Goal: Information Seeking & Learning: Learn about a topic

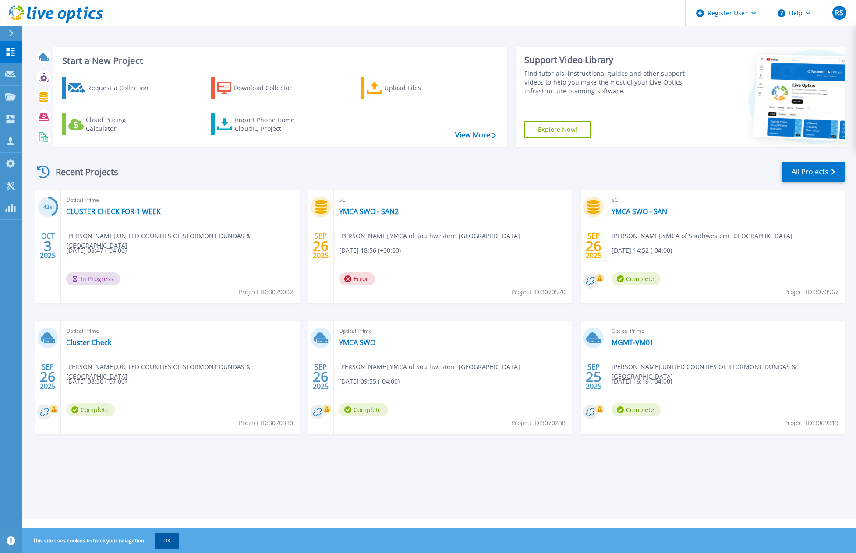
drag, startPoint x: 154, startPoint y: 536, endPoint x: 172, endPoint y: 543, distance: 19.3
click at [154, 536] on span "This site uses cookies to track your navigation. OK" at bounding box center [101, 541] width 155 height 16
click at [173, 544] on button "OK" at bounding box center [167, 541] width 25 height 16
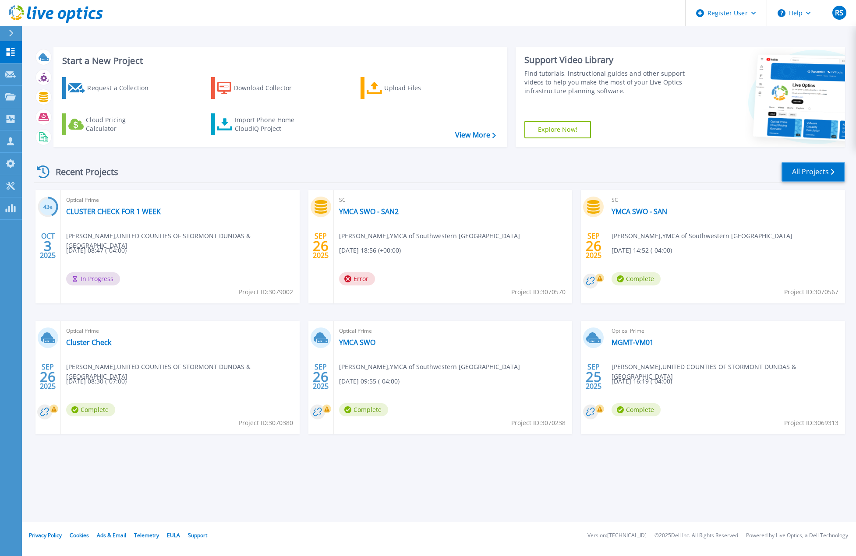
click at [807, 174] on link "All Projects" at bounding box center [813, 172] width 64 height 20
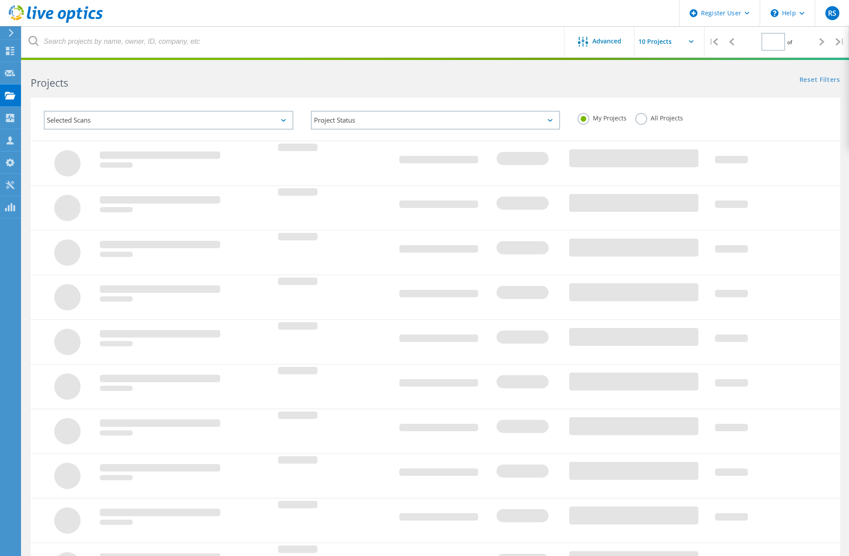
type input "1"
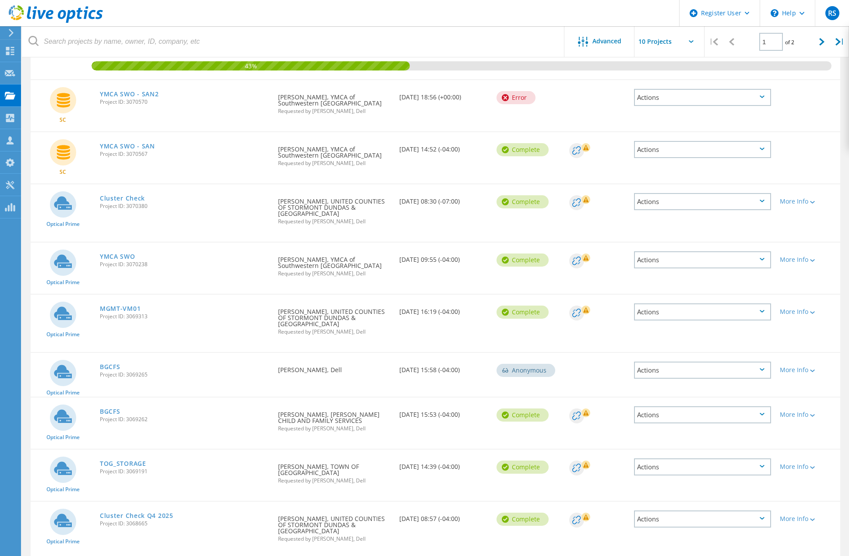
scroll to position [165, 0]
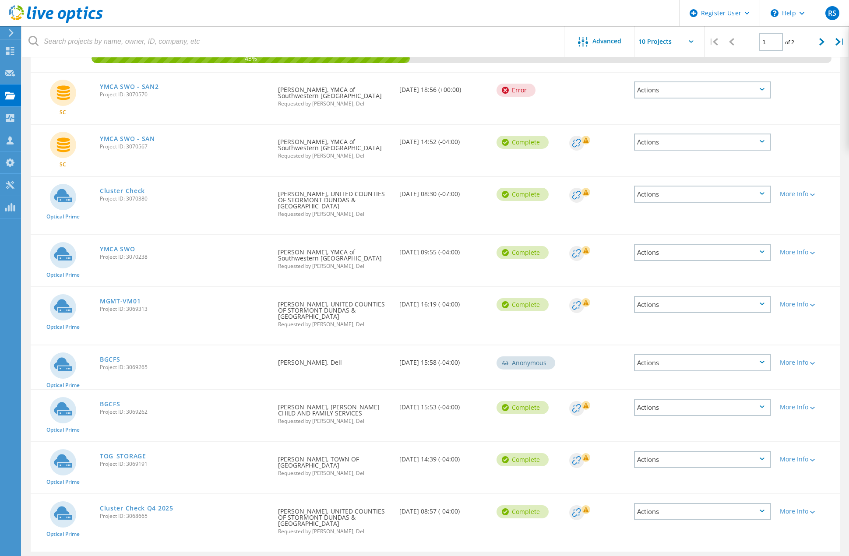
click at [120, 453] on link "TOG_STORAGE" at bounding box center [123, 456] width 46 height 6
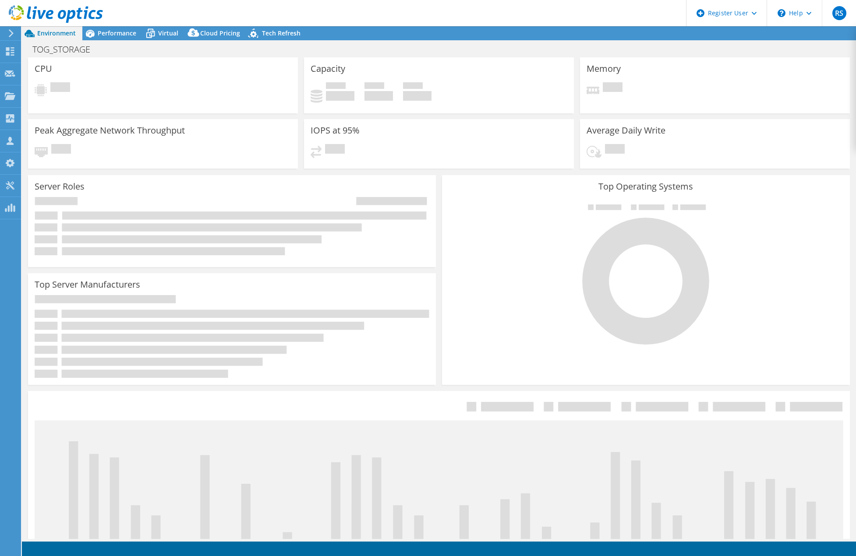
select select "USD"
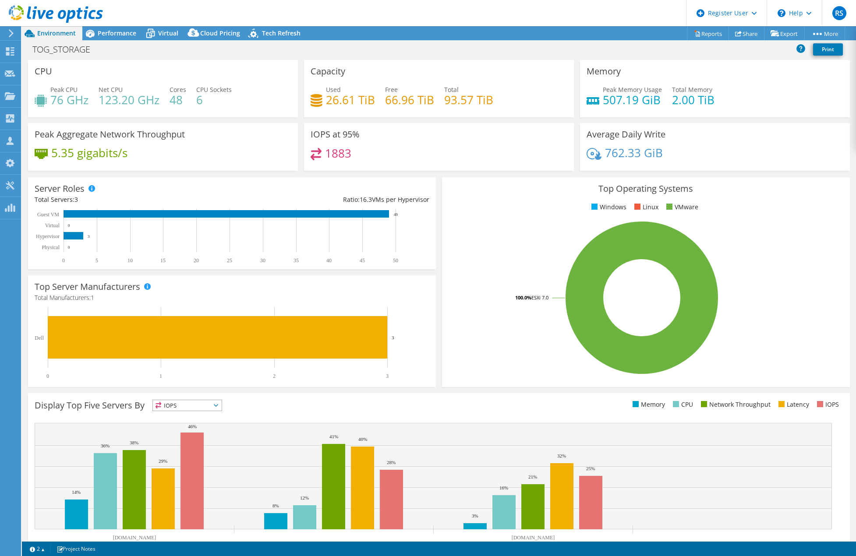
click at [547, 208] on ul "Windows Linux VMware" at bounding box center [646, 207] width 395 height 10
click at [48, 9] on icon at bounding box center [56, 14] width 94 height 18
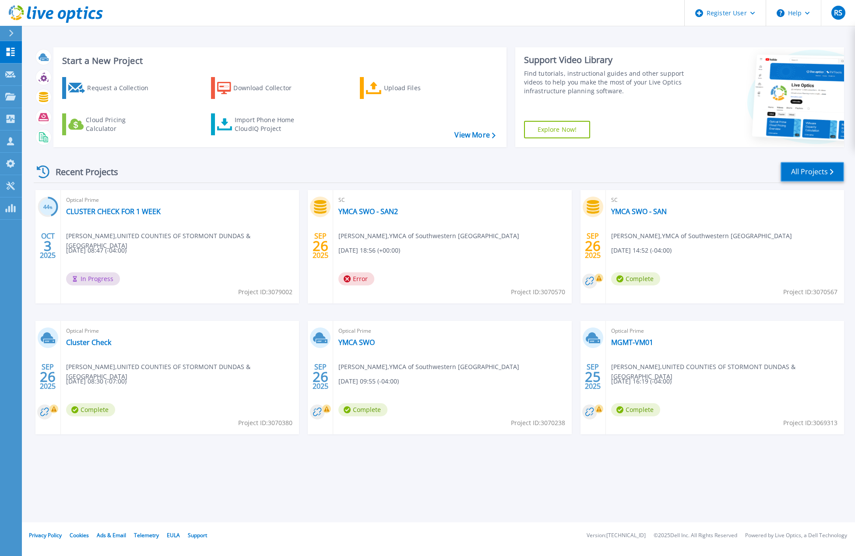
drag, startPoint x: 811, startPoint y: 170, endPoint x: 741, endPoint y: 170, distance: 70.5
click at [811, 170] on link "All Projects" at bounding box center [813, 172] width 64 height 20
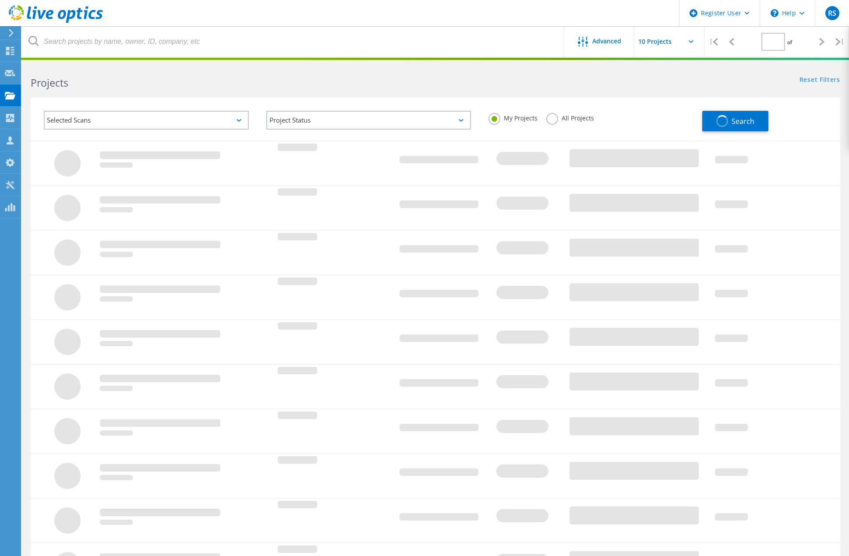
type input "1"
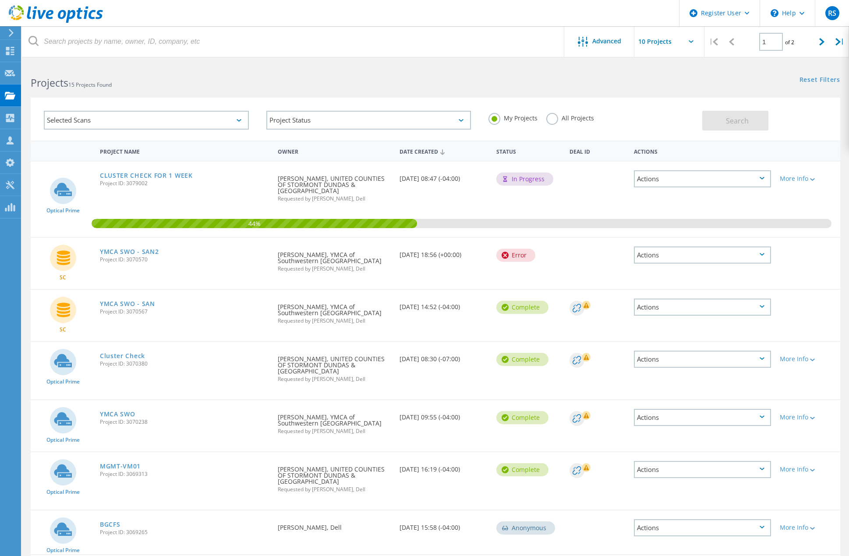
click at [71, 14] on icon at bounding box center [56, 14] width 94 height 18
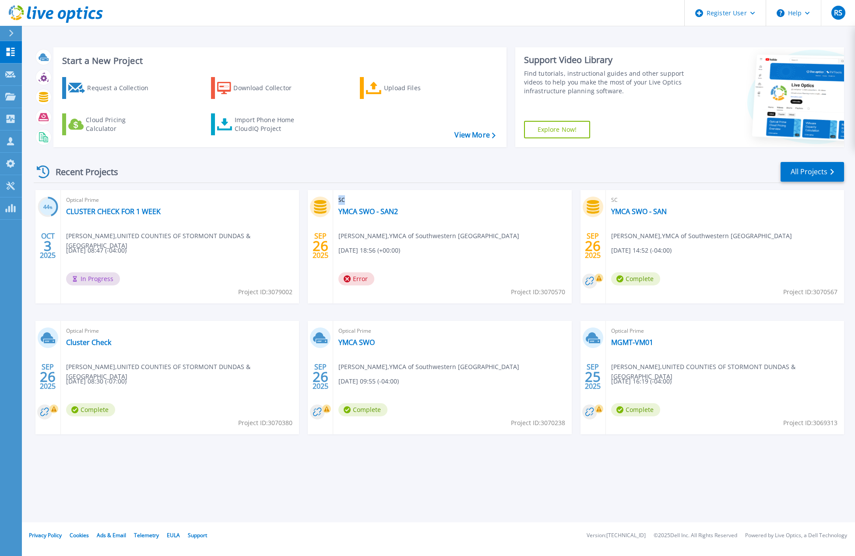
drag, startPoint x: 346, startPoint y: 200, endPoint x: 337, endPoint y: 201, distance: 8.8
click at [337, 201] on div "SC YMCA SWO - SAN2 Eric Krueger , YMCA of Southwestern Ontario 09/26/2025, 18:5…" at bounding box center [452, 246] width 238 height 113
click at [352, 199] on span "SC" at bounding box center [453, 200] width 228 height 10
drag, startPoint x: 346, startPoint y: 201, endPoint x: 336, endPoint y: 201, distance: 9.6
click at [336, 201] on div "SC YMCA SWO - SAN2 Eric Krueger , YMCA of Southwestern Ontario 09/26/2025, 18:5…" at bounding box center [452, 246] width 238 height 113
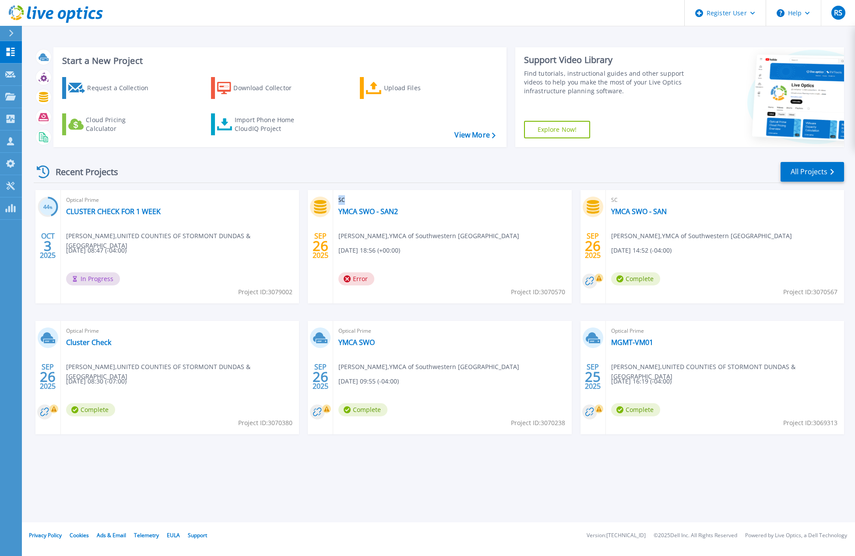
click at [356, 200] on span "SC" at bounding box center [453, 200] width 228 height 10
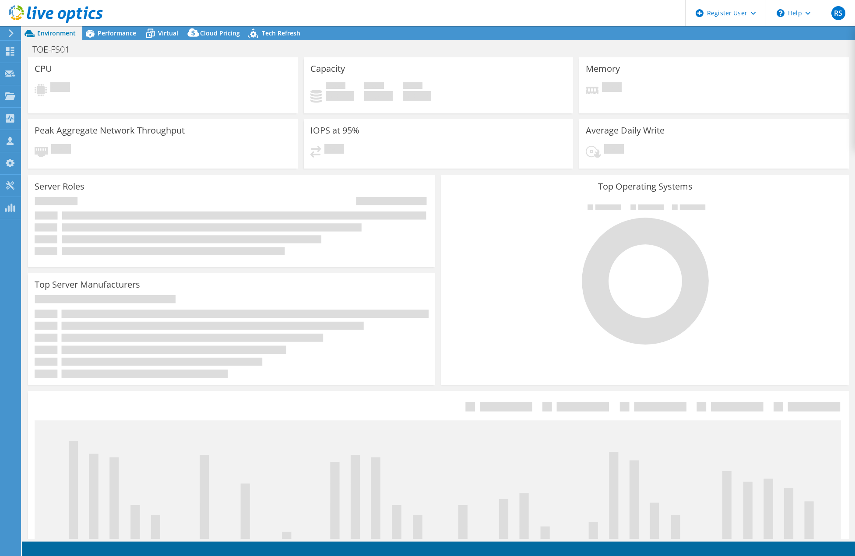
select select "USD"
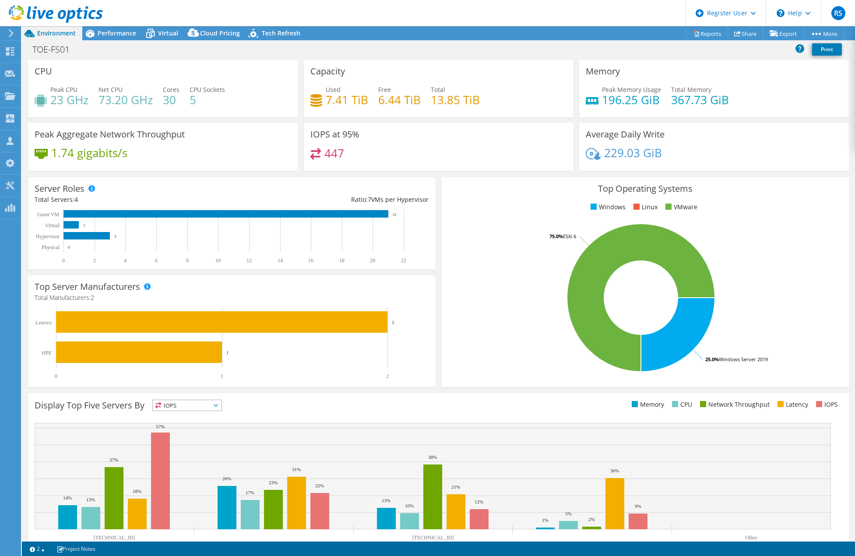
drag, startPoint x: 124, startPoint y: 39, endPoint x: 189, endPoint y: 68, distance: 70.8
click at [124, 39] on div "Performance" at bounding box center [112, 33] width 60 height 14
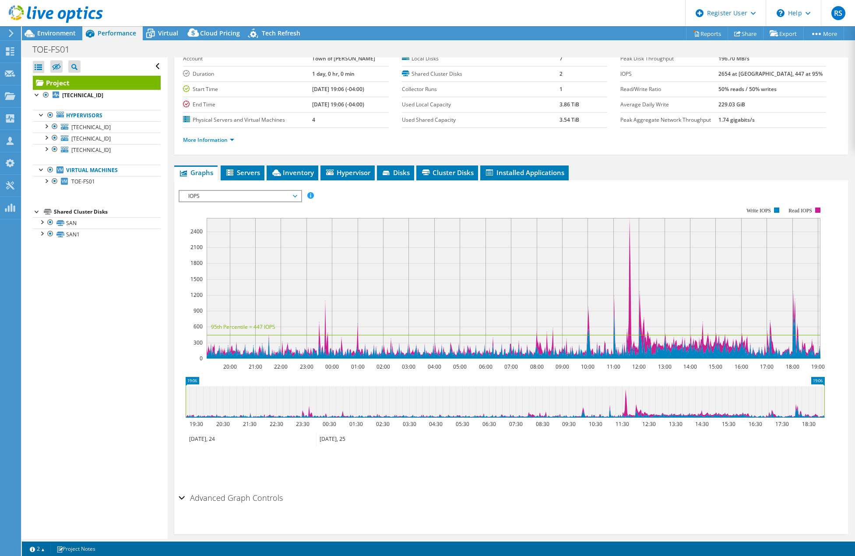
scroll to position [58, 0]
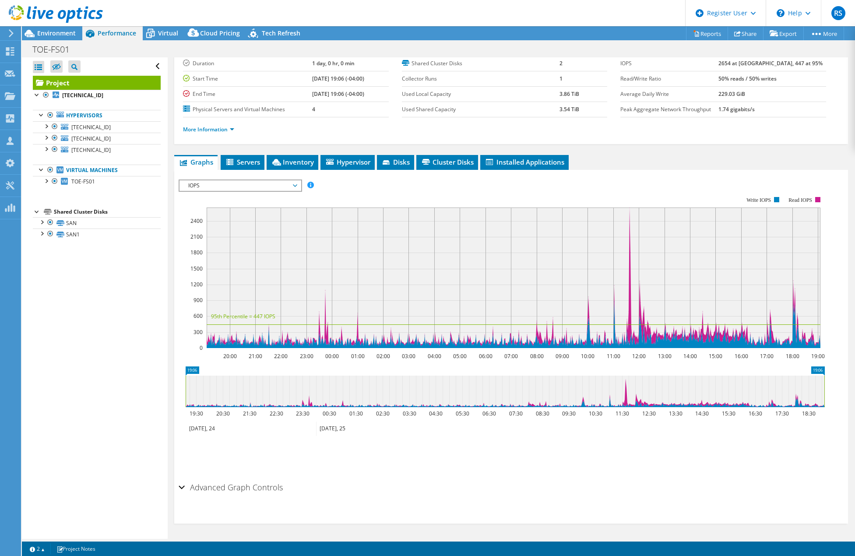
drag, startPoint x: 618, startPoint y: 168, endPoint x: 608, endPoint y: 167, distance: 10.5
click at [618, 168] on ul "Graphs Servers Inventory Hypervisor Disks Cluster Disks Installed Applications" at bounding box center [511, 162] width 674 height 15
click at [258, 159] on span "Servers" at bounding box center [242, 162] width 35 height 9
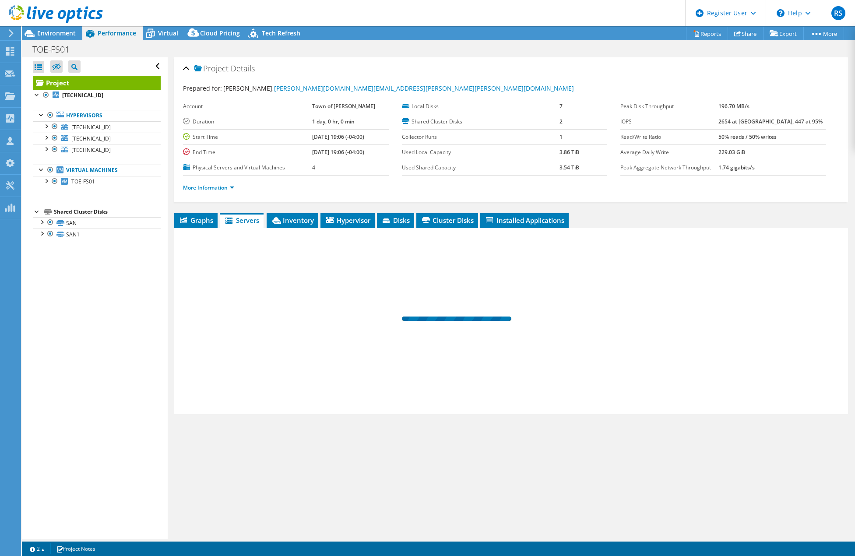
scroll to position [0, 0]
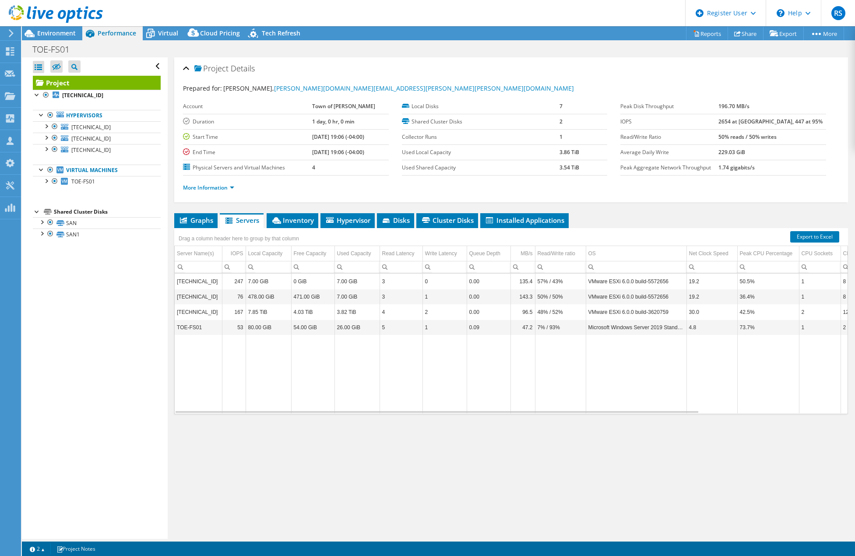
click at [291, 229] on div "Drag a column header here to group by that column" at bounding box center [238, 237] width 129 height 19
click at [294, 222] on span "Inventory" at bounding box center [292, 220] width 43 height 9
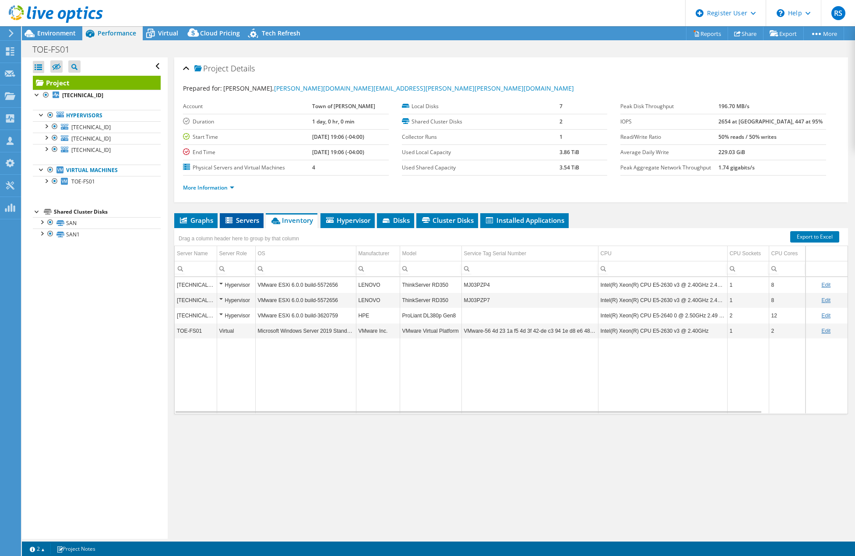
click at [244, 226] on li "Servers" at bounding box center [242, 220] width 44 height 15
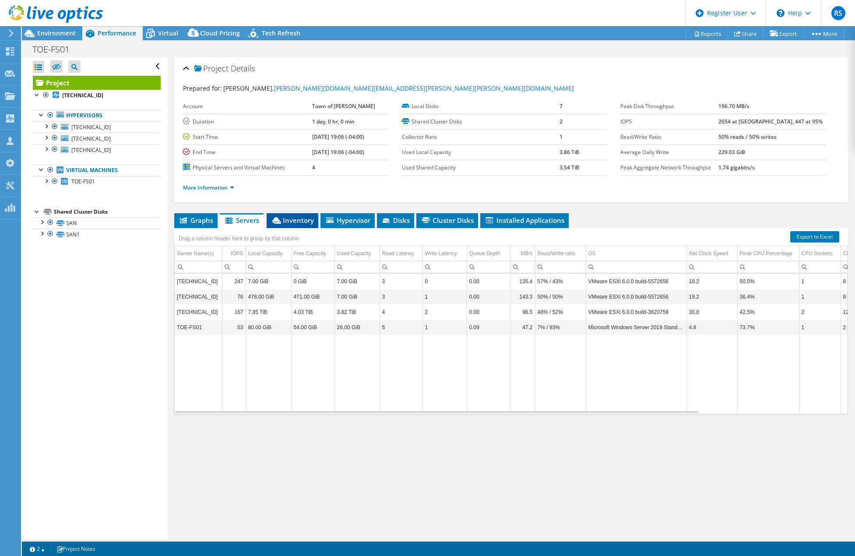
click at [293, 214] on li "Inventory" at bounding box center [293, 220] width 52 height 15
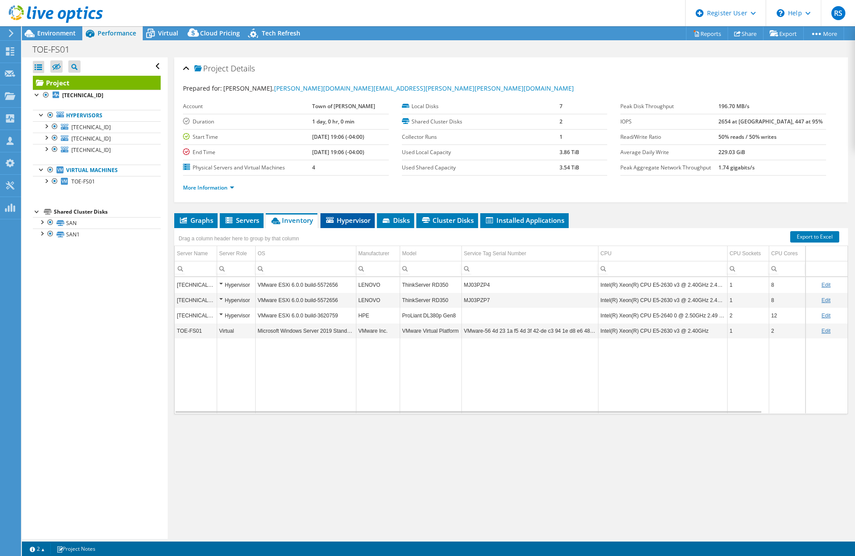
click at [360, 221] on span "Hypervisor" at bounding box center [348, 220] width 46 height 9
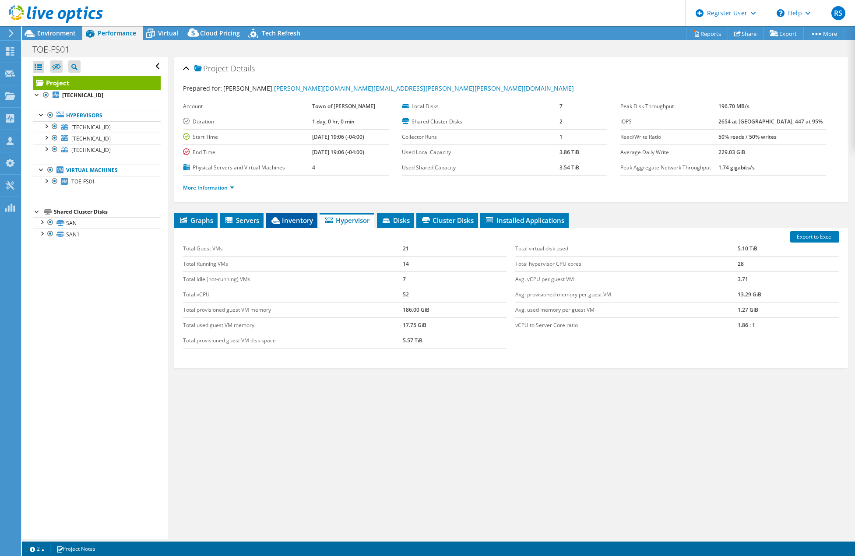
click at [286, 218] on span "Inventory" at bounding box center [291, 220] width 43 height 9
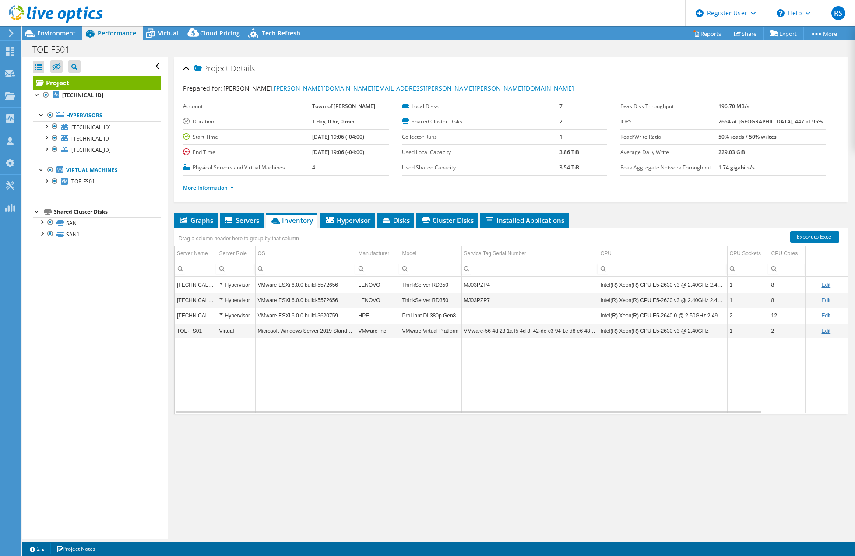
drag, startPoint x: 534, startPoint y: 439, endPoint x: 534, endPoint y: 431, distance: 7.9
click at [534, 439] on div "Project Details Prepared for: Simon Wang, simon.wang@erin.ca Account Town of Er…" at bounding box center [511, 298] width 687 height 482
drag, startPoint x: 511, startPoint y: 71, endPoint x: 505, endPoint y: 74, distance: 5.9
click at [511, 71] on div "Project Details" at bounding box center [511, 69] width 657 height 19
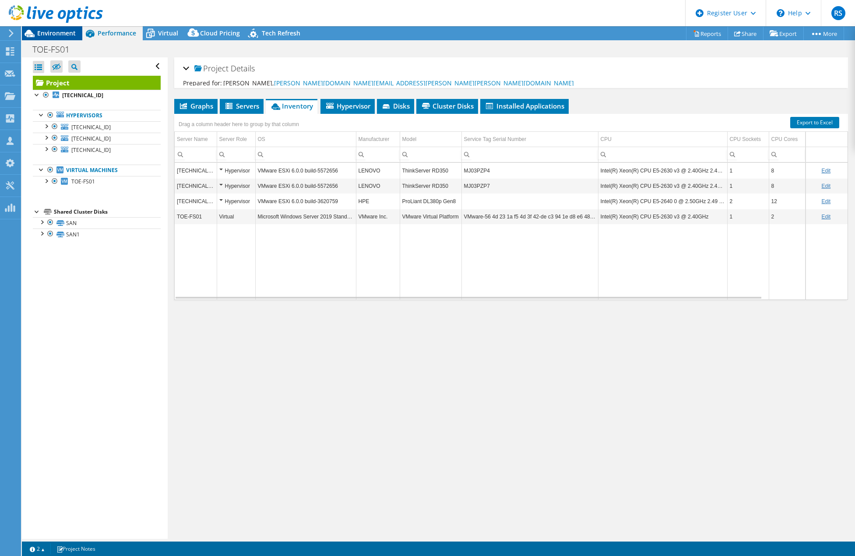
click at [49, 31] on span "Environment" at bounding box center [56, 33] width 39 height 8
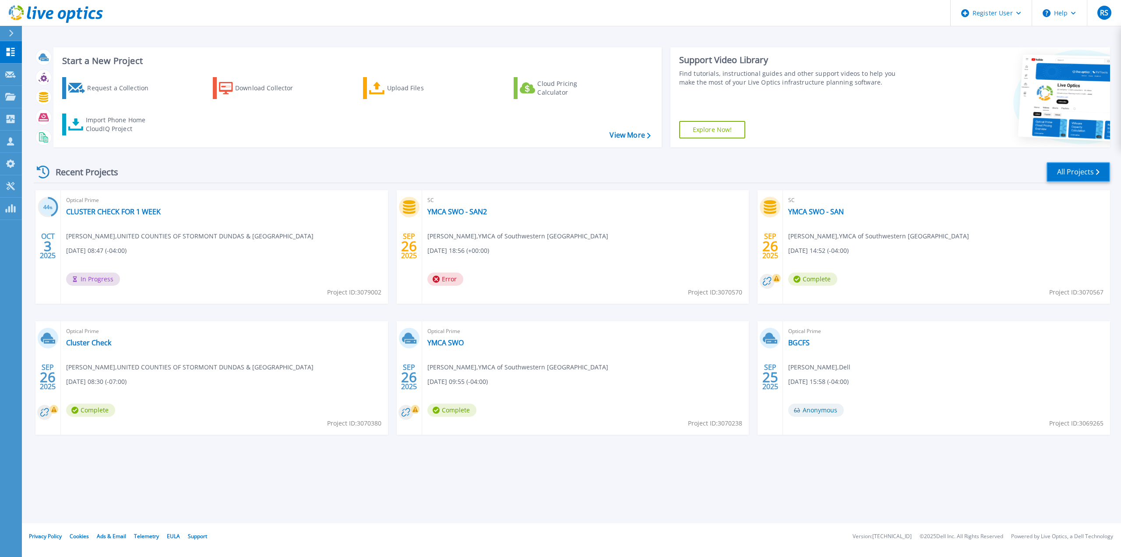
click at [1077, 170] on link "All Projects" at bounding box center [1079, 172] width 64 height 20
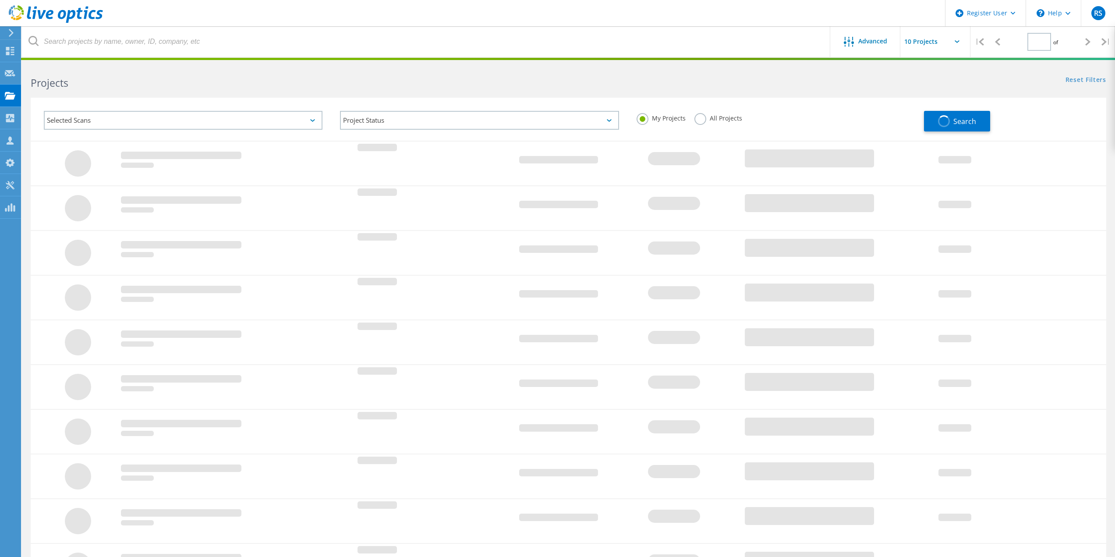
type input "1"
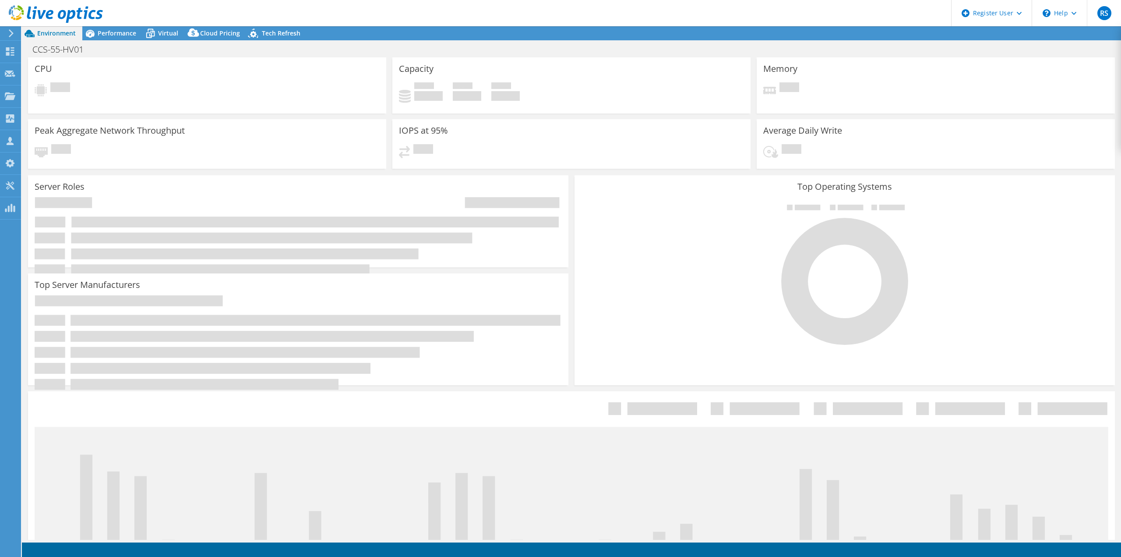
select select "USD"
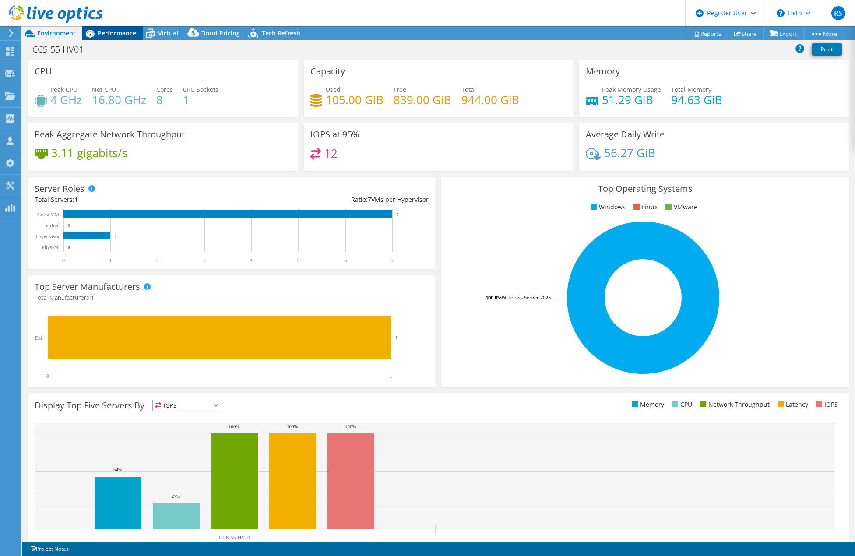
click at [104, 31] on span "Performance" at bounding box center [117, 33] width 39 height 8
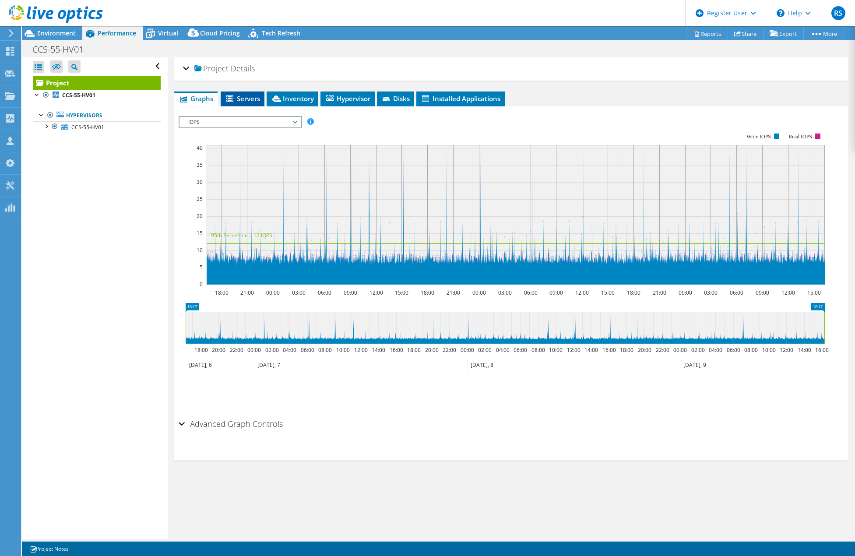
click at [242, 103] on li "Servers" at bounding box center [243, 99] width 44 height 15
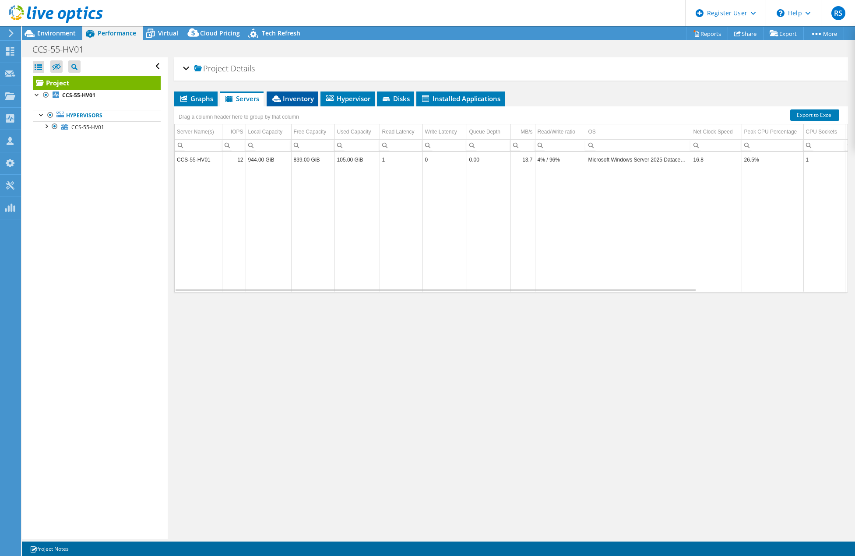
click at [286, 97] on span "Inventory" at bounding box center [292, 98] width 43 height 9
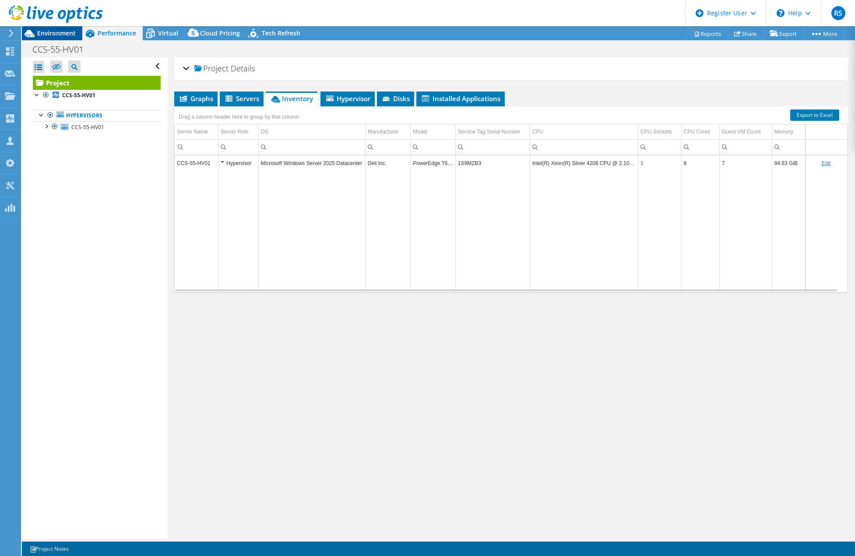
click at [50, 36] on span "Environment" at bounding box center [56, 33] width 39 height 8
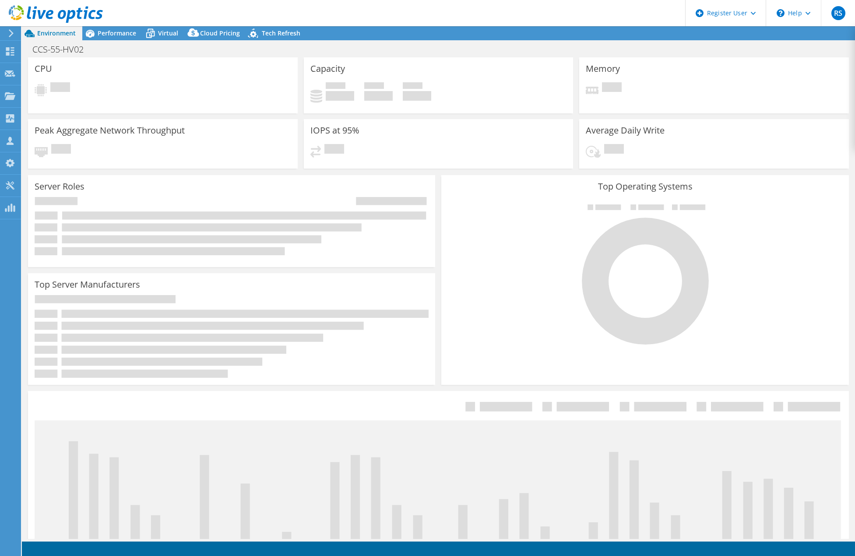
select select "USD"
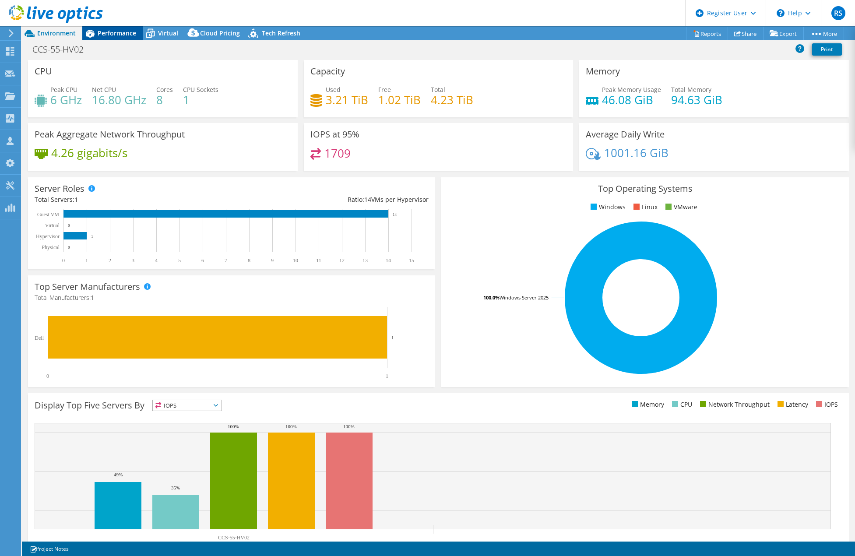
click at [102, 35] on span "Performance" at bounding box center [117, 33] width 39 height 8
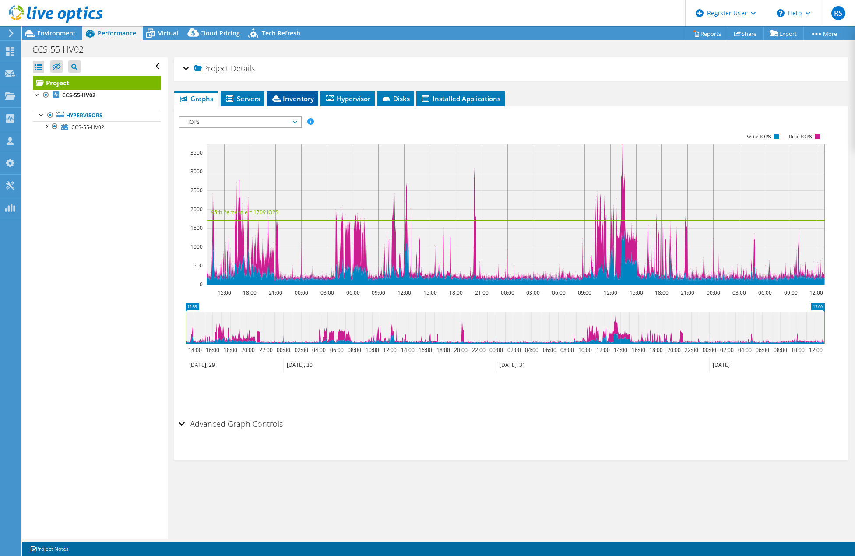
click at [302, 96] on span "Inventory" at bounding box center [292, 98] width 43 height 9
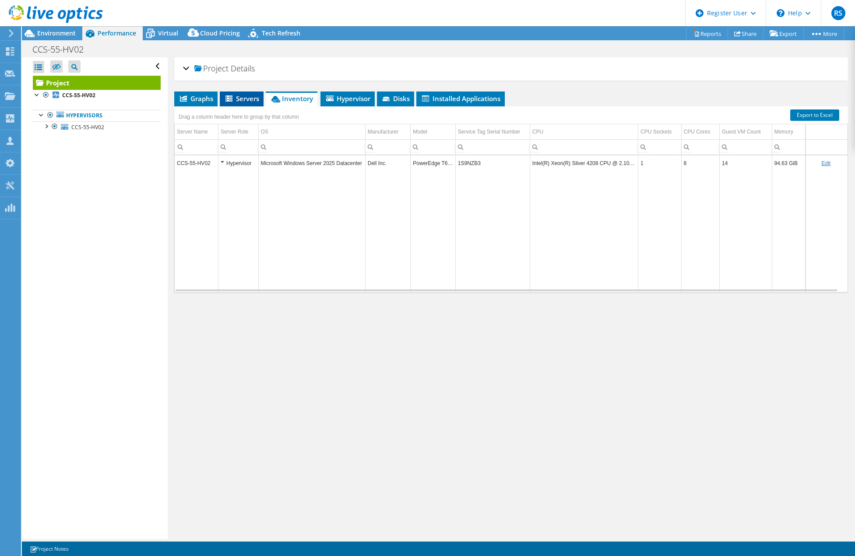
click at [252, 101] on span "Servers" at bounding box center [241, 98] width 35 height 9
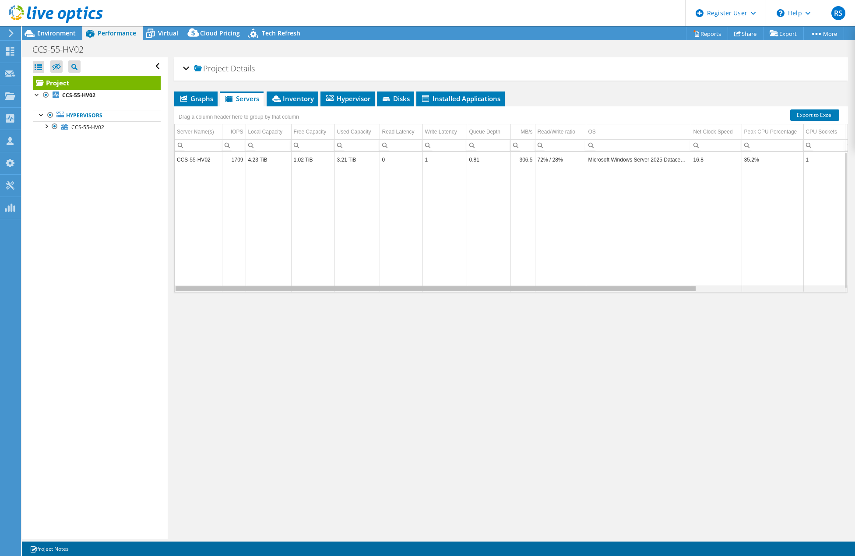
click at [571, 290] on div "Data grid" at bounding box center [436, 288] width 520 height 5
drag, startPoint x: 571, startPoint y: 290, endPoint x: 346, endPoint y: 282, distance: 225.3
click at [346, 282] on body "RS Dell User [PERSON_NAME] [PERSON_NAME][EMAIL_ADDRESS][DOMAIN_NAME] Dell My Pr…" at bounding box center [427, 278] width 855 height 556
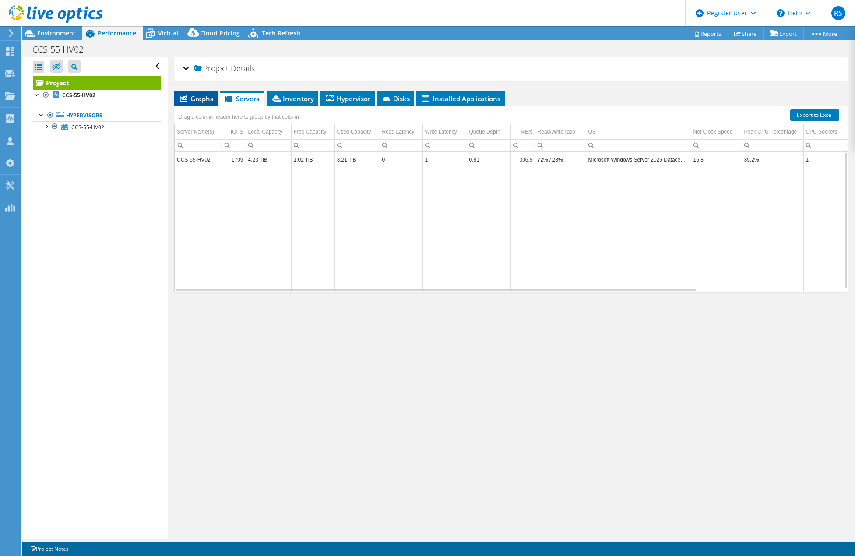
click at [191, 99] on span "Graphs" at bounding box center [196, 98] width 35 height 9
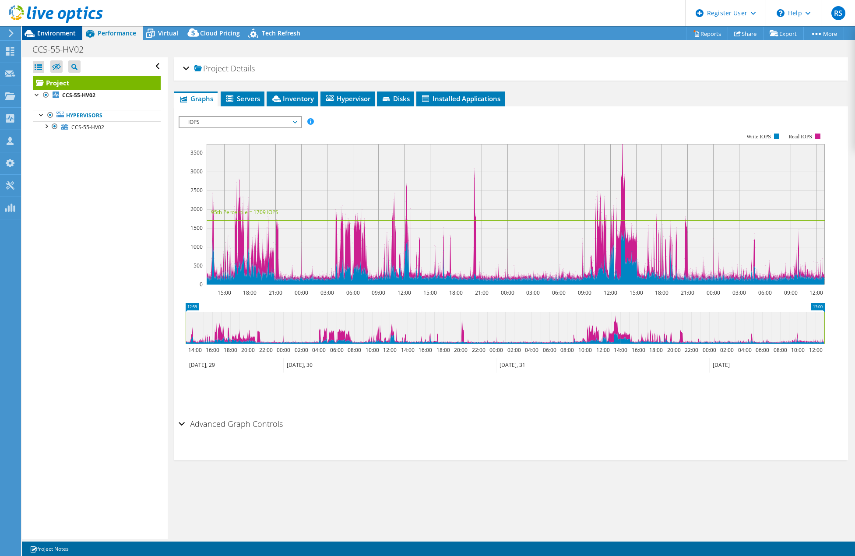
click at [39, 36] on span "Environment" at bounding box center [56, 33] width 39 height 8
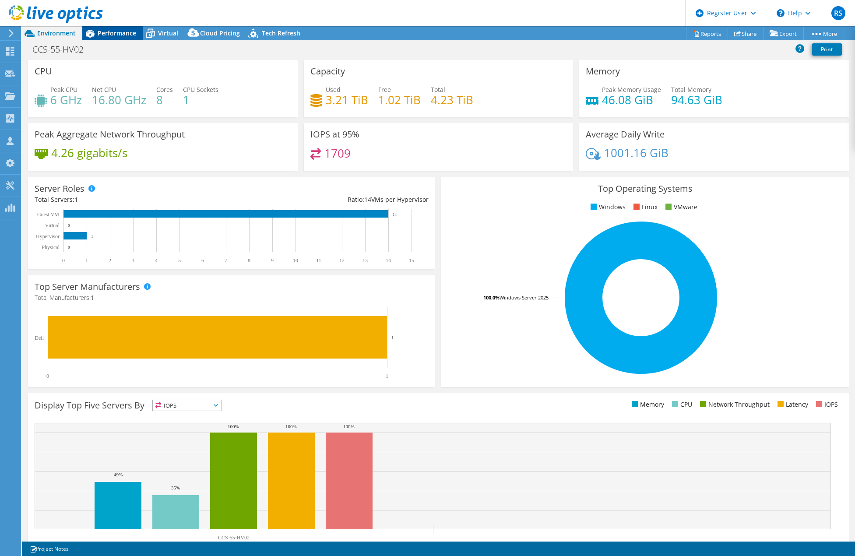
click at [112, 29] on span "Performance" at bounding box center [117, 33] width 39 height 8
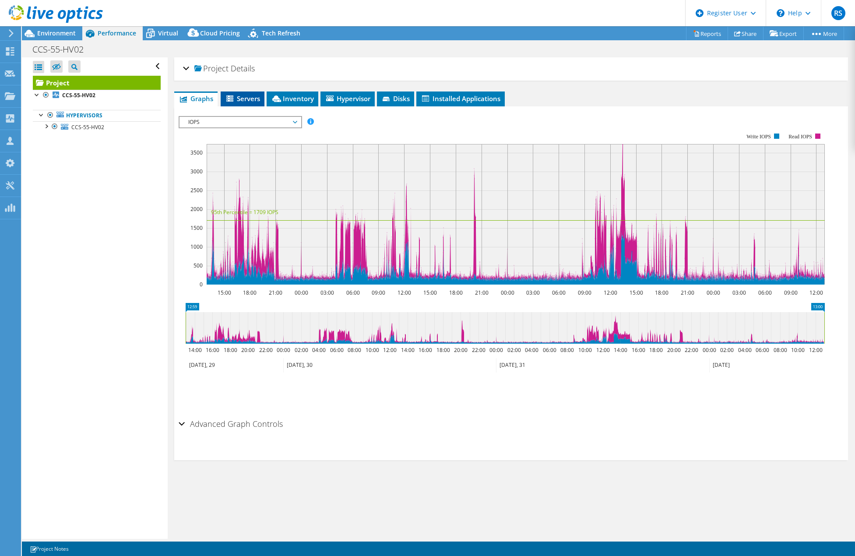
click at [250, 95] on span "Servers" at bounding box center [242, 98] width 35 height 9
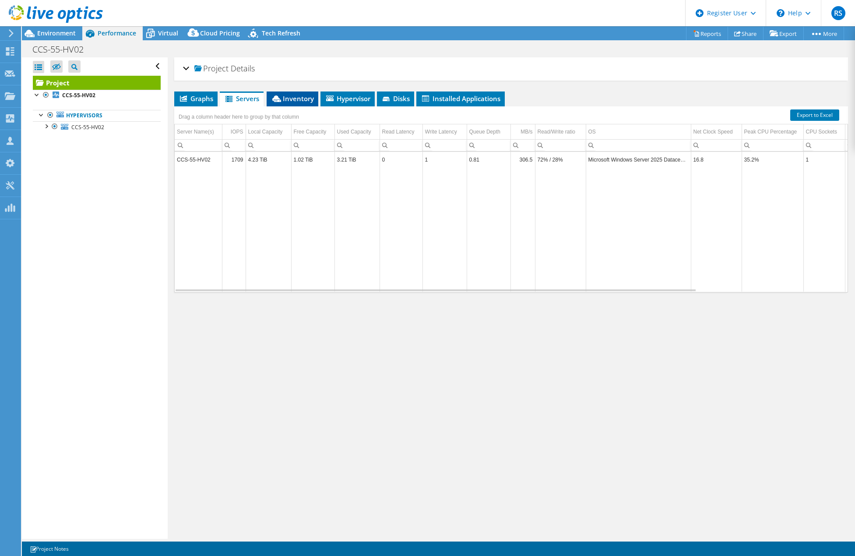
click at [296, 101] on span "Inventory" at bounding box center [292, 98] width 43 height 9
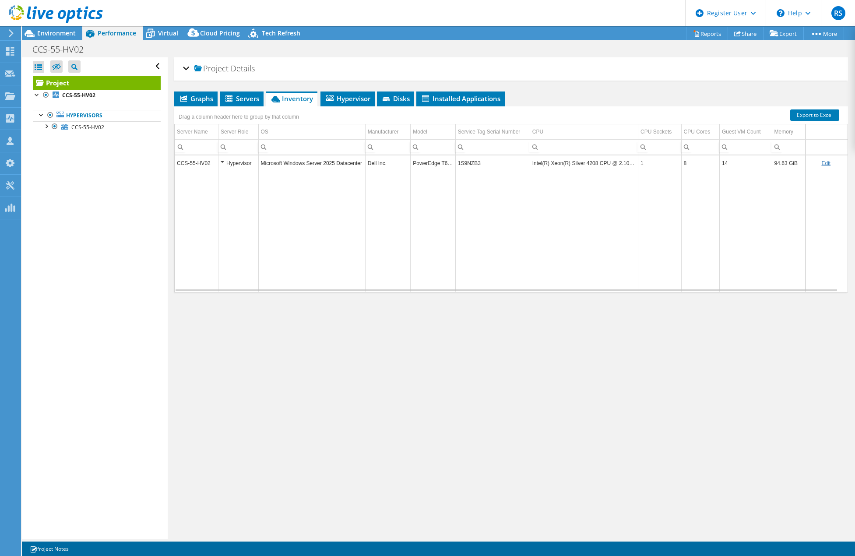
click at [437, 166] on td "PowerEdge T640" at bounding box center [433, 162] width 45 height 15
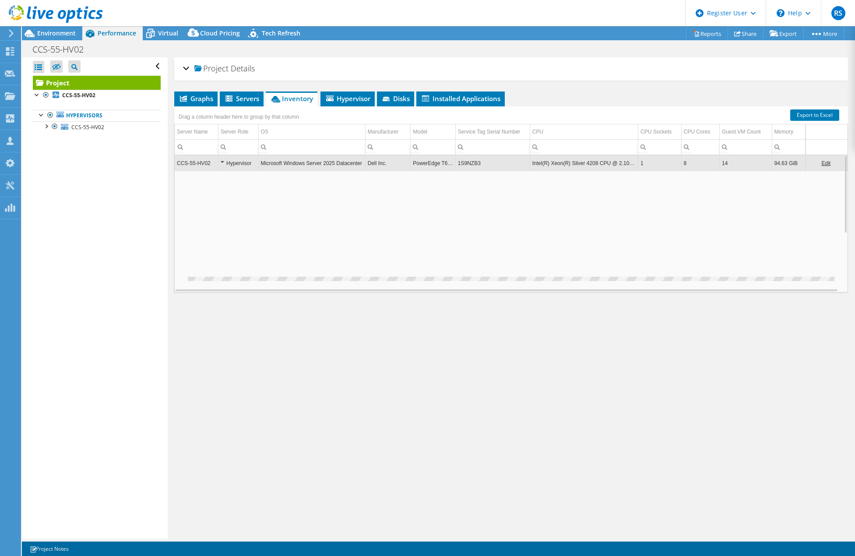
click at [437, 166] on td "PowerEdge T640" at bounding box center [433, 162] width 45 height 15
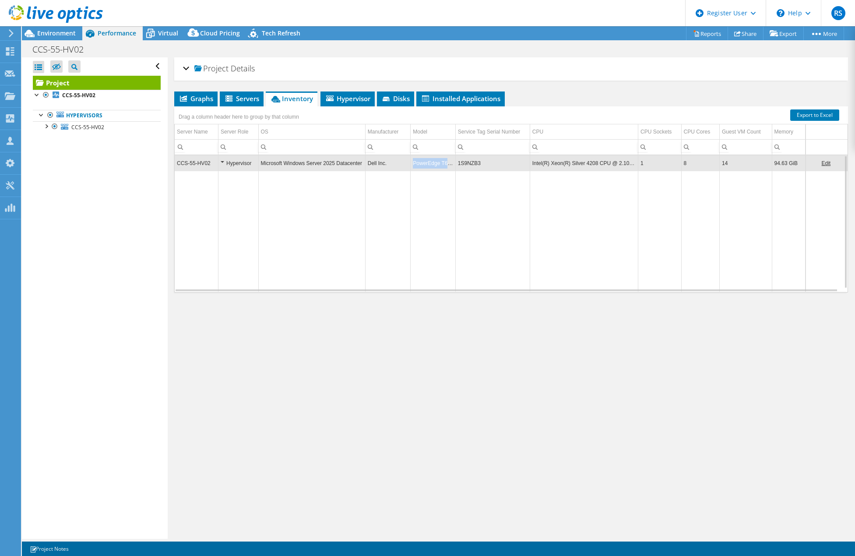
click at [437, 166] on td "PowerEdge T640" at bounding box center [433, 162] width 45 height 15
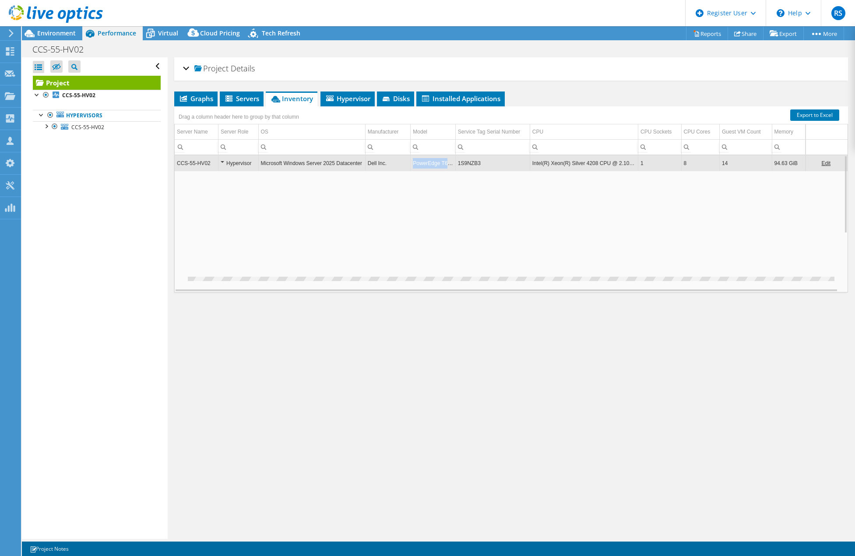
click at [437, 166] on td "PowerEdge T640" at bounding box center [433, 162] width 45 height 15
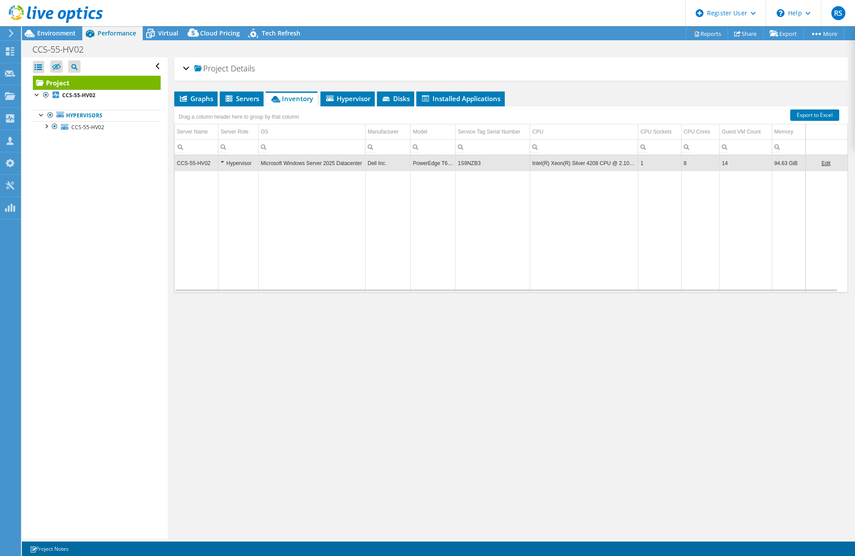
click at [437, 163] on td "PowerEdge T640" at bounding box center [433, 162] width 45 height 15
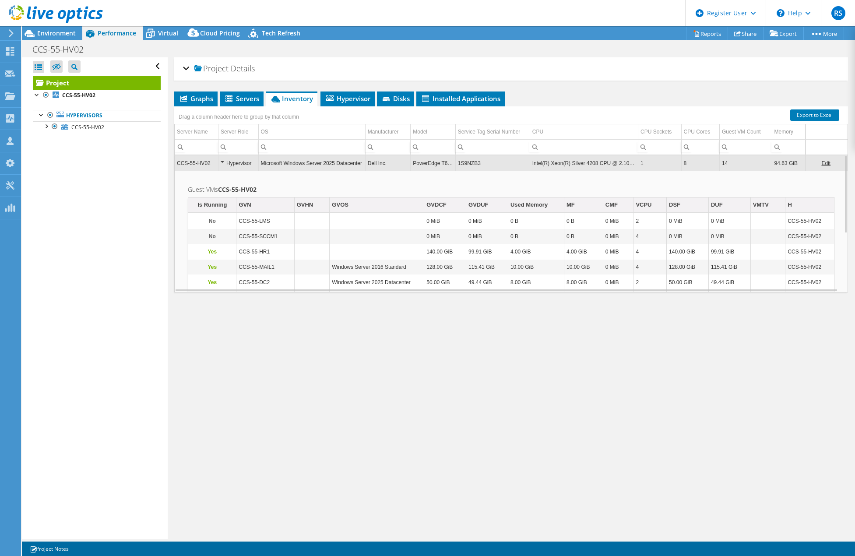
click at [191, 162] on td "CCS-55-HV02" at bounding box center [197, 162] width 44 height 15
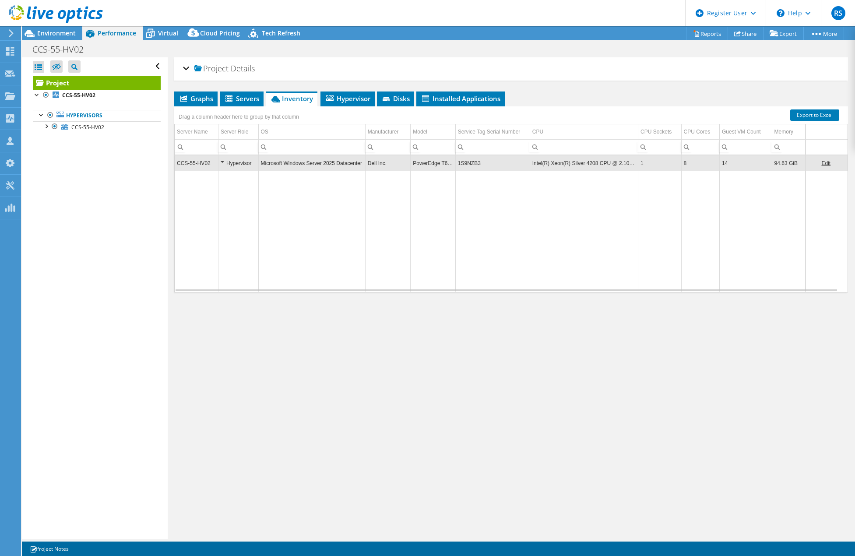
drag, startPoint x: 498, startPoint y: 359, endPoint x: 498, endPoint y: 350, distance: 9.6
click at [498, 359] on div "Project Details Prepared for: [PERSON_NAME], [EMAIL_ADDRESS][DOMAIN_NAME] Accou…" at bounding box center [511, 298] width 687 height 482
click at [66, 34] on span "Environment" at bounding box center [56, 33] width 39 height 8
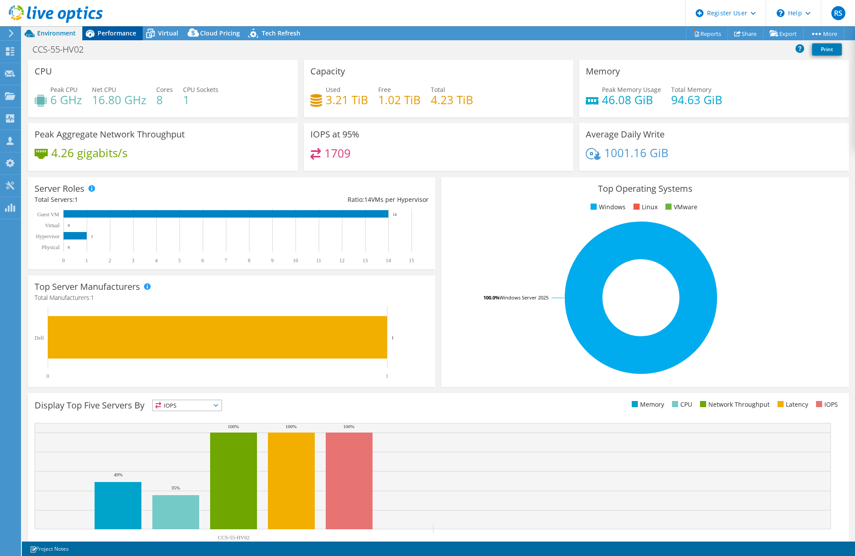
click at [125, 39] on div "Performance" at bounding box center [112, 33] width 60 height 14
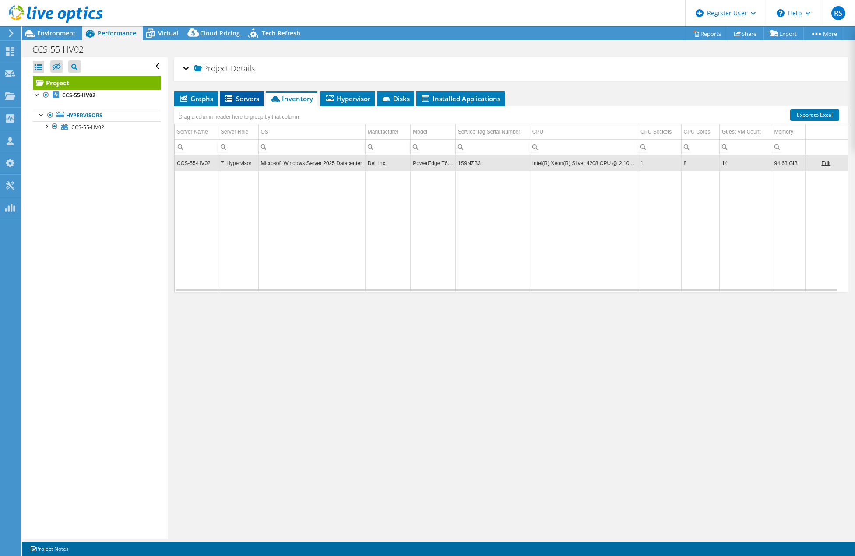
click at [247, 103] on li "Servers" at bounding box center [242, 99] width 44 height 15
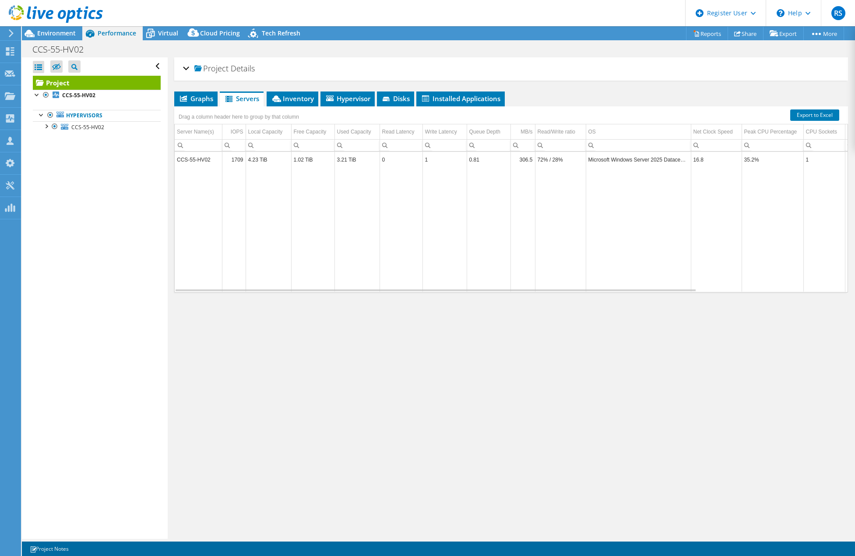
click at [650, 367] on div "Project Details Prepared for: [PERSON_NAME], [EMAIL_ADDRESS][DOMAIN_NAME] Accou…" at bounding box center [511, 298] width 687 height 482
click at [301, 101] on span "Inventory" at bounding box center [292, 98] width 43 height 9
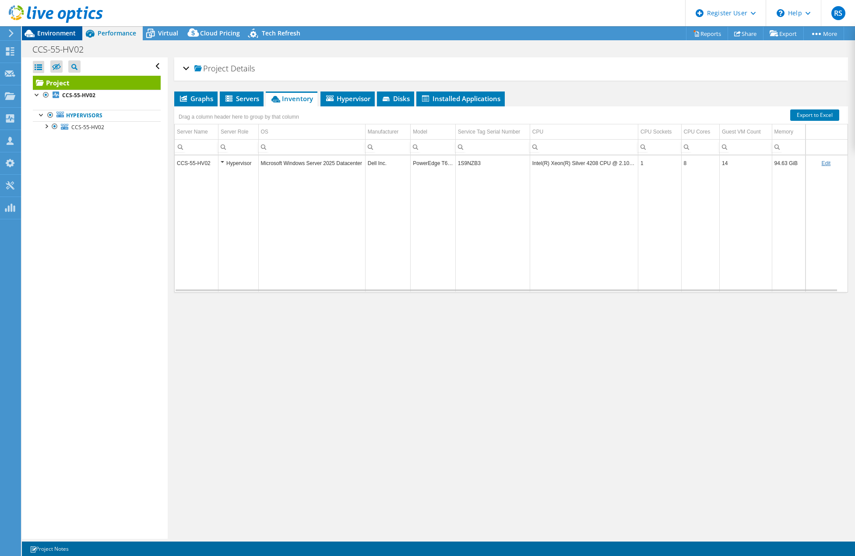
click at [37, 36] on span "Environment" at bounding box center [56, 33] width 39 height 8
